Goal: Check status: Check status

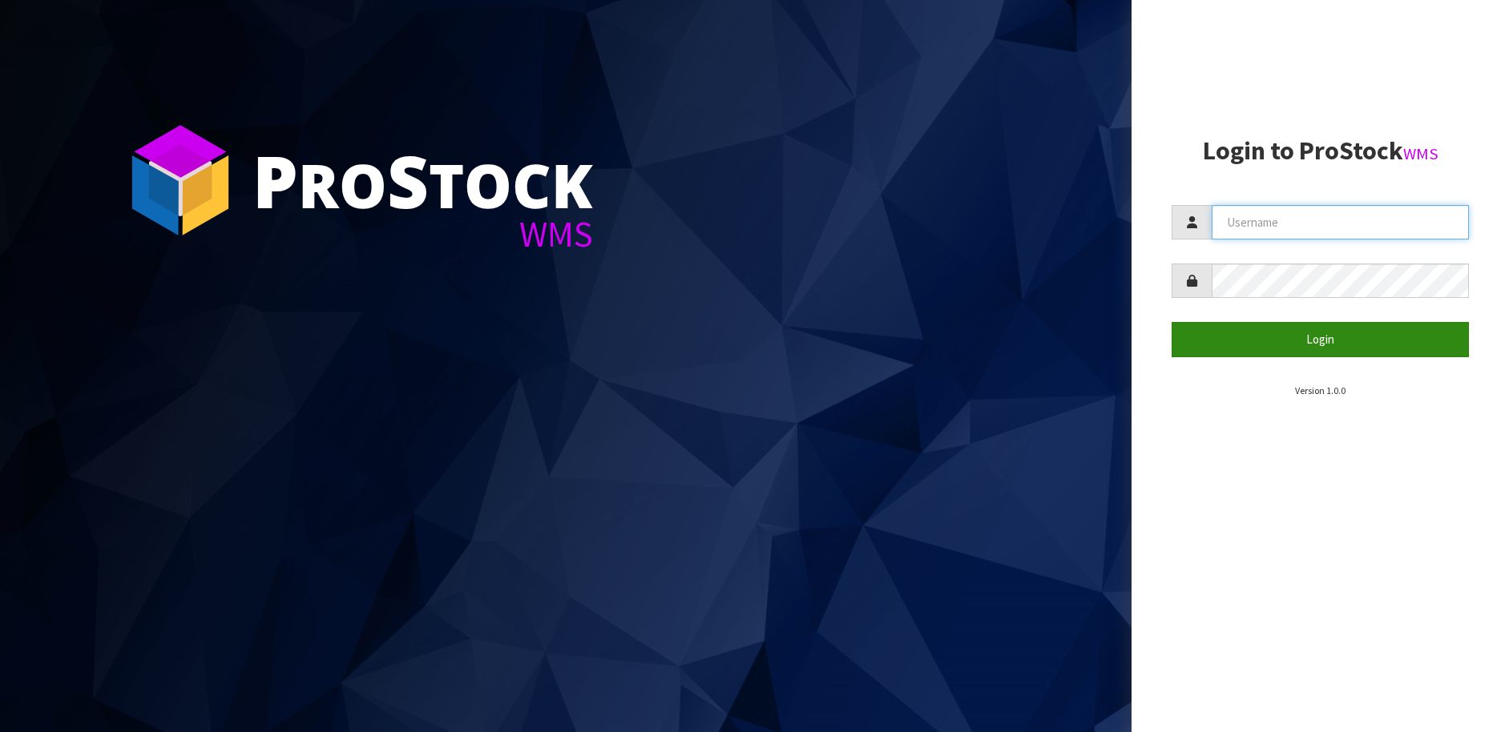
type input "[PERSON_NAME][EMAIL_ADDRESS][DOMAIN_NAME]"
click at [1275, 345] on button "Login" at bounding box center [1319, 339] width 297 height 34
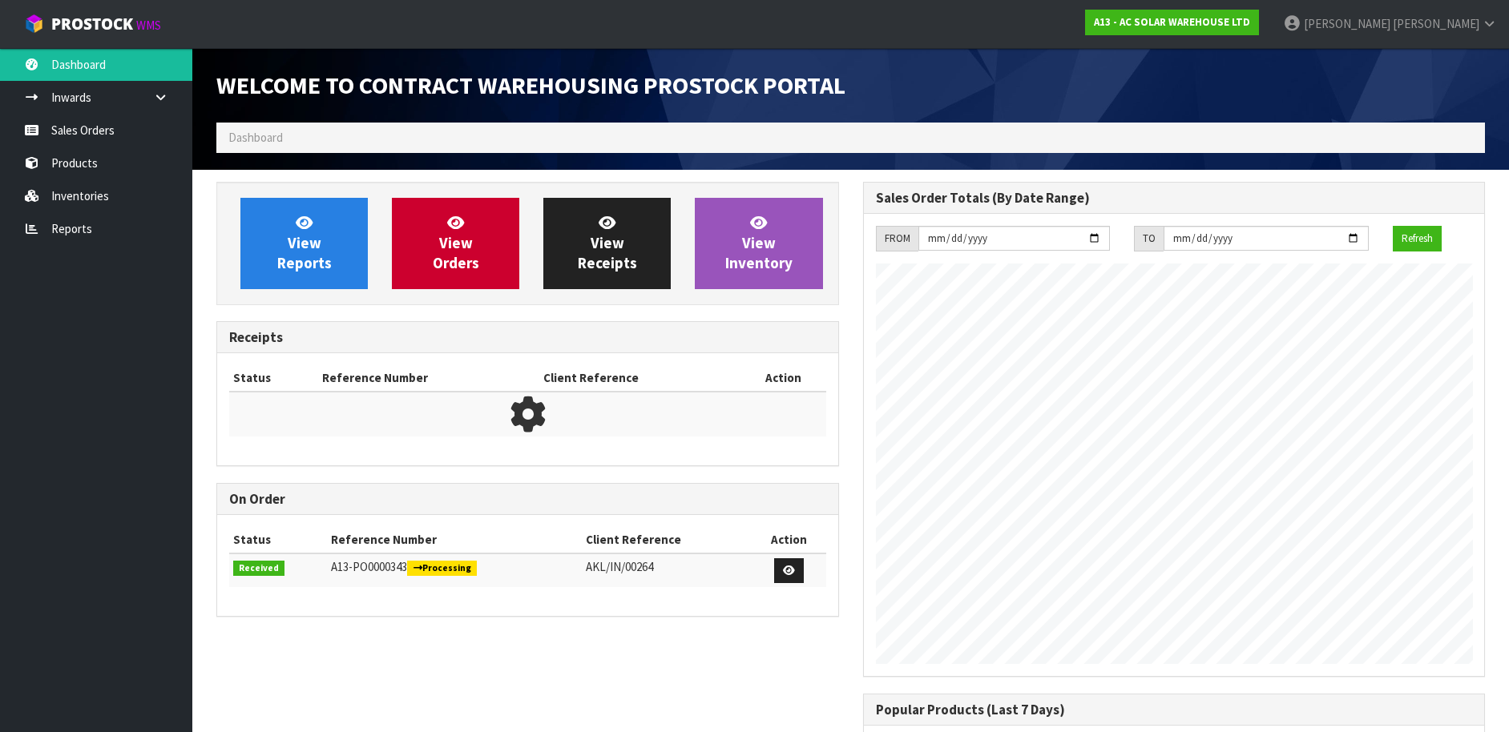
scroll to position [897, 646]
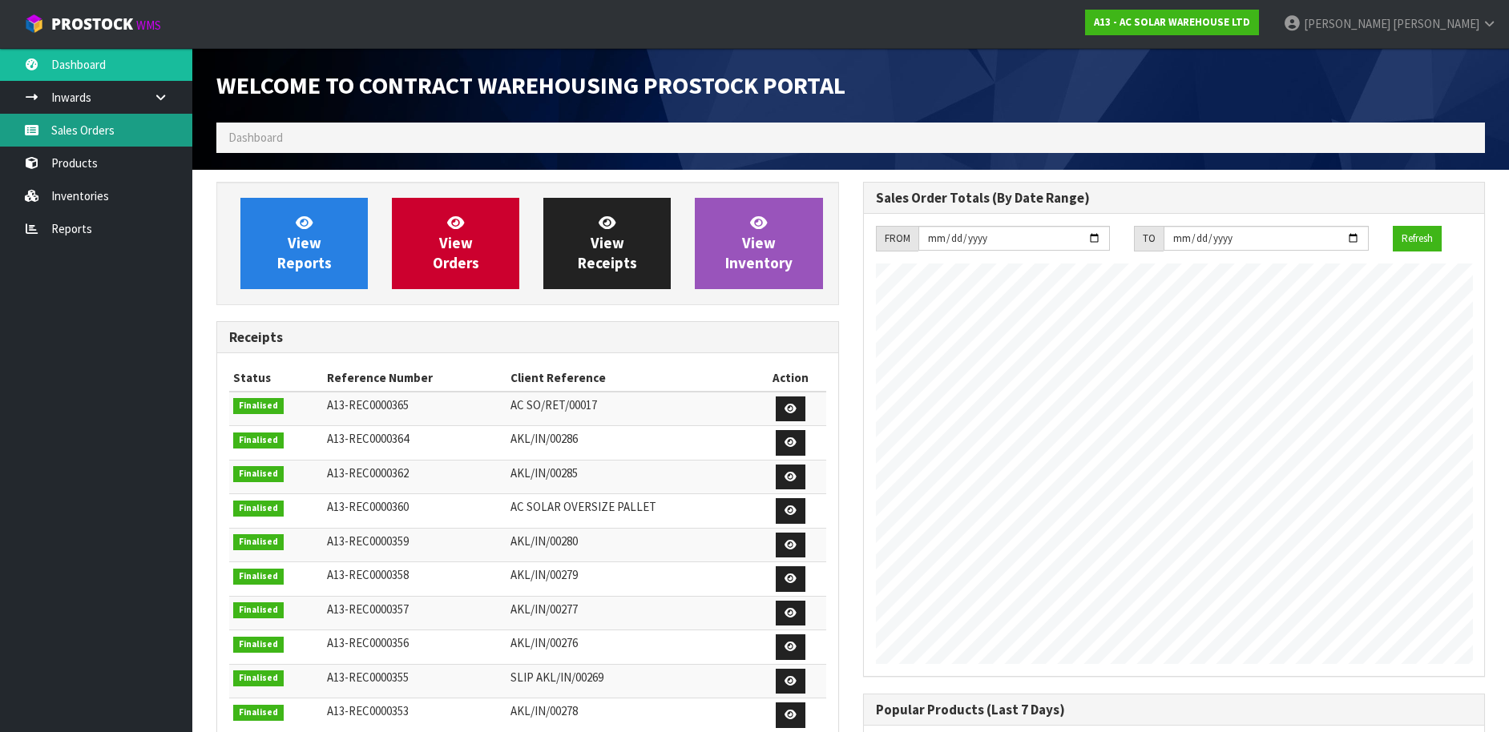
click at [143, 135] on link "Sales Orders" at bounding box center [96, 130] width 192 height 33
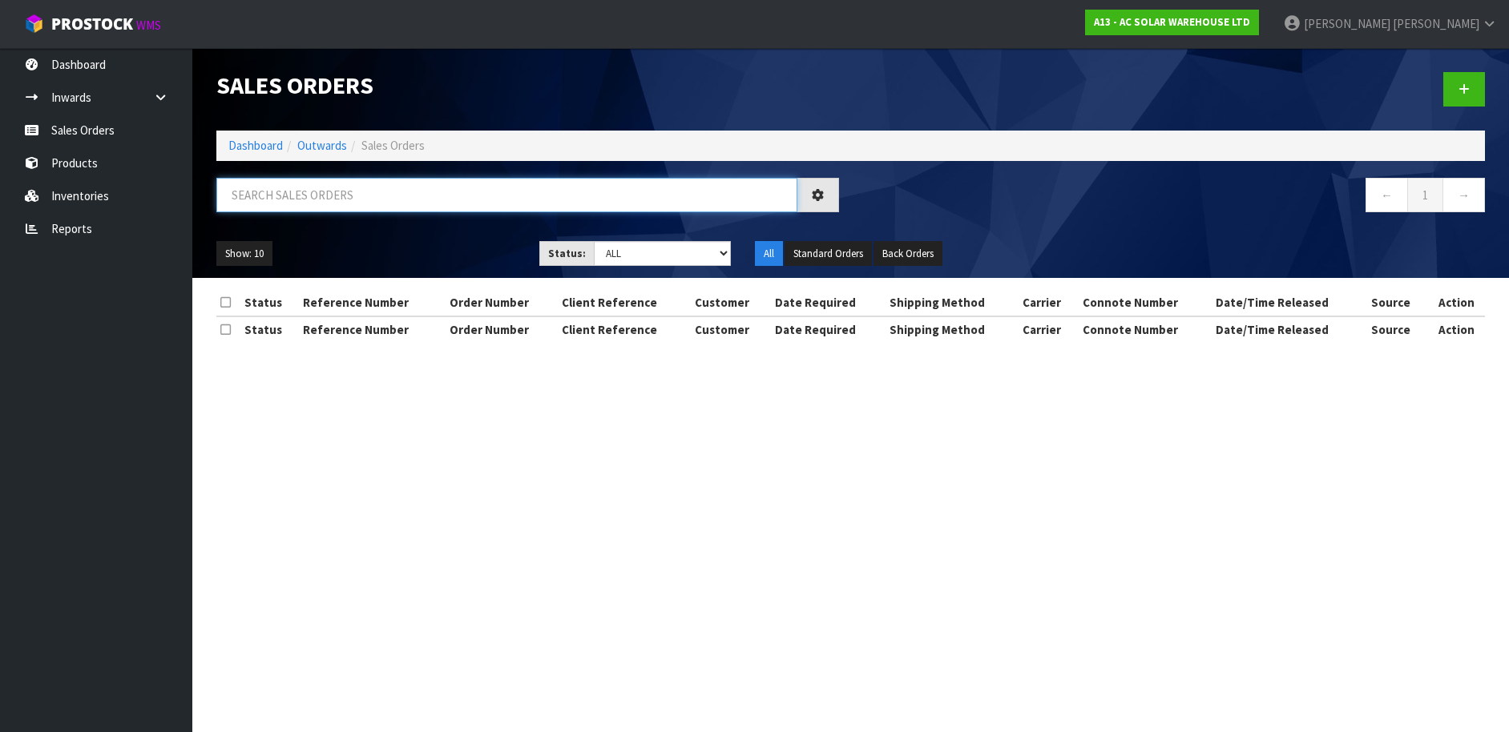
drag, startPoint x: 330, startPoint y: 178, endPoint x: 340, endPoint y: 187, distance: 13.6
click at [330, 179] on input "text" at bounding box center [506, 195] width 581 height 34
paste input "S27777"
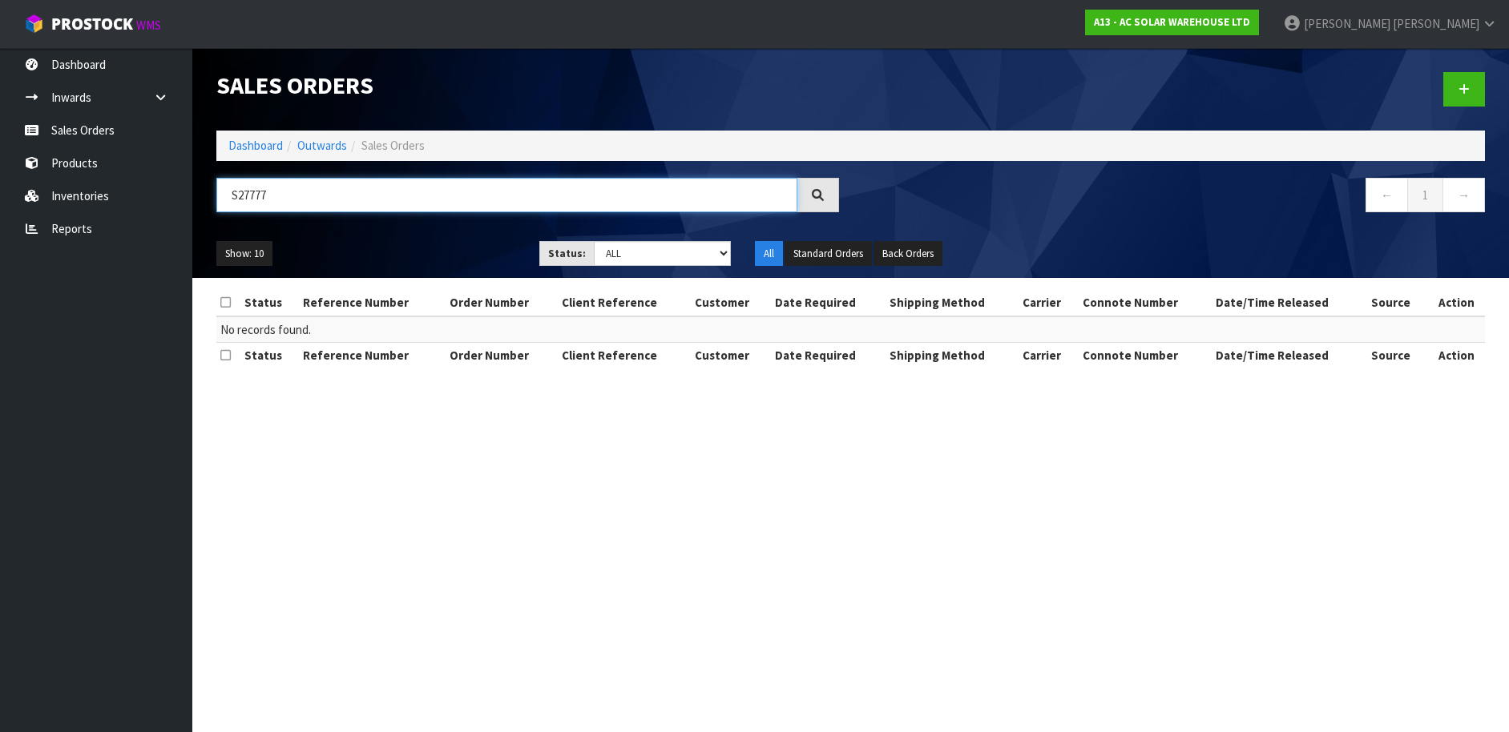
type input "S27777"
